Goal: Task Accomplishment & Management: Use online tool/utility

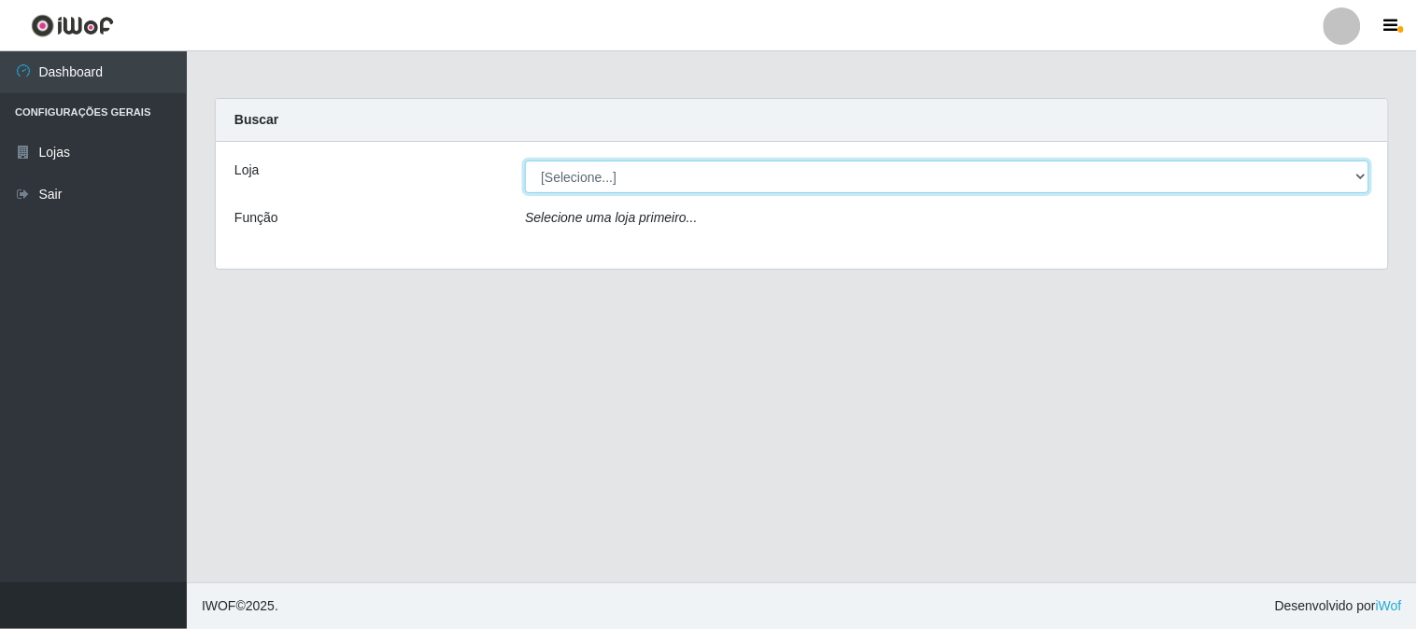
click at [716, 181] on select "[Selecione...] Casatudo BR" at bounding box center [947, 177] width 844 height 33
select select "197"
click at [525, 161] on select "[Selecione...] Casatudo BR" at bounding box center [947, 177] width 844 height 33
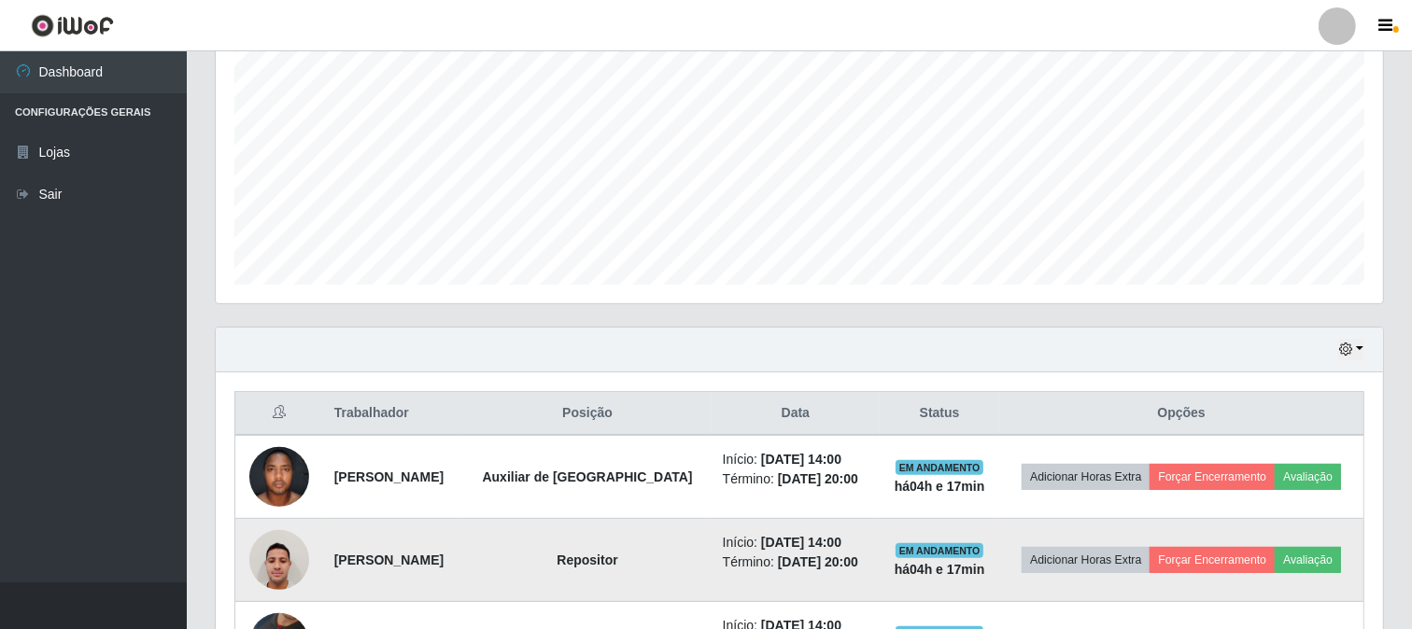
scroll to position [71, 0]
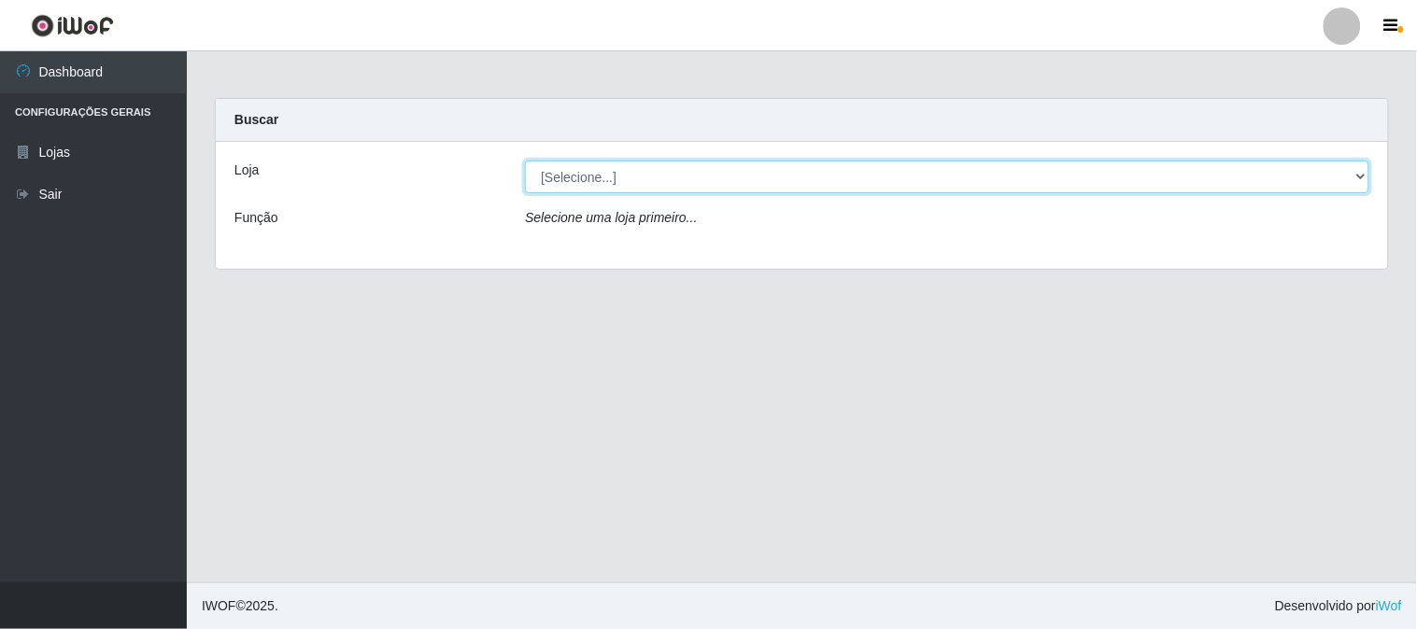
click at [686, 175] on select "[Selecione...] Casatudo BR" at bounding box center [947, 177] width 844 height 33
select select "197"
click at [525, 161] on select "[Selecione...] Casatudo BR" at bounding box center [947, 177] width 844 height 33
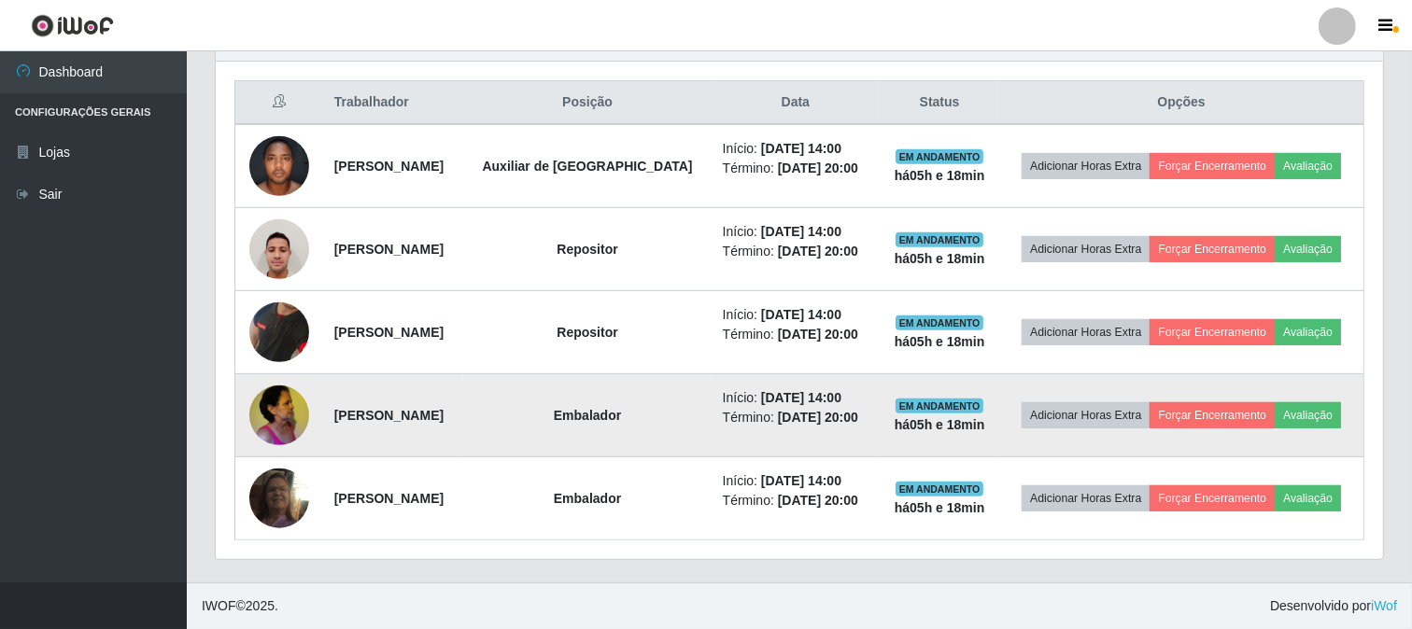
scroll to position [487, 0]
